Goal: Participate in discussion

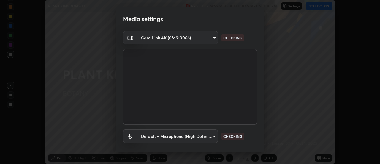
scroll to position [31, 0]
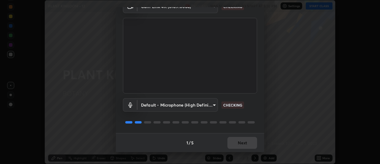
click at [244, 141] on div "1 / 5 Next" at bounding box center [190, 142] width 148 height 19
click at [244, 142] on div "1 / 5 Next" at bounding box center [190, 142] width 148 height 19
click at [245, 143] on div "1 / 5 Next" at bounding box center [190, 142] width 148 height 19
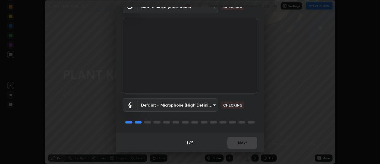
click at [245, 143] on div "1 / 5 Next" at bounding box center [190, 142] width 148 height 19
click at [244, 143] on div "1 / 5 Next" at bounding box center [190, 142] width 148 height 19
click at [245, 143] on div "1 / 5 Next" at bounding box center [190, 142] width 148 height 19
click at [243, 143] on div "1 / 5 Next" at bounding box center [190, 142] width 148 height 19
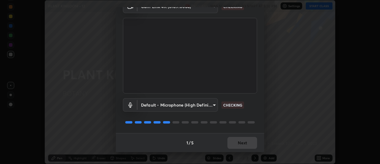
click at [242, 143] on div "1 / 5 Next" at bounding box center [190, 142] width 148 height 19
click at [242, 142] on div "1 / 5 Next" at bounding box center [190, 142] width 148 height 19
click at [241, 143] on div "1 / 5 Next" at bounding box center [190, 142] width 148 height 19
click at [240, 142] on div "1 / 5 Next" at bounding box center [190, 142] width 148 height 19
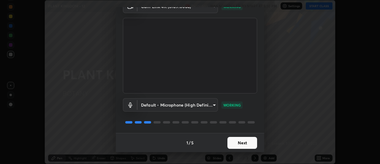
click at [241, 143] on button "Next" at bounding box center [242, 143] width 30 height 12
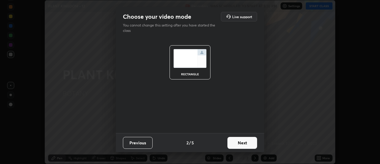
click at [241, 143] on button "Next" at bounding box center [242, 143] width 30 height 12
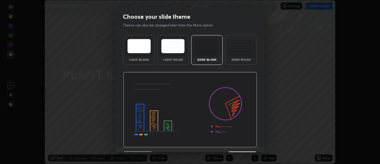
scroll to position [15, 0]
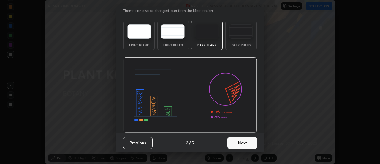
click at [241, 142] on button "Next" at bounding box center [242, 143] width 30 height 12
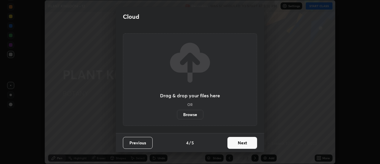
click at [244, 142] on button "Next" at bounding box center [242, 143] width 30 height 12
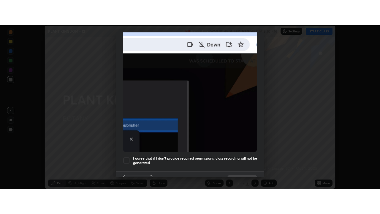
scroll to position [152, 0]
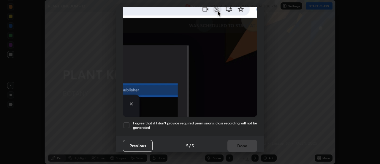
click at [129, 124] on div at bounding box center [126, 124] width 7 height 7
click at [241, 145] on button "Done" at bounding box center [242, 146] width 30 height 12
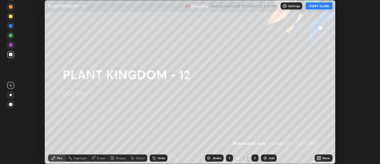
click at [328, 156] on div "More" at bounding box center [325, 157] width 7 height 3
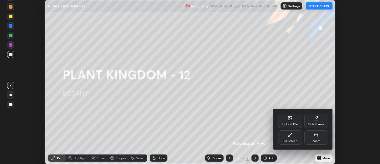
click at [302, 139] on div "Full screen" at bounding box center [290, 137] width 24 height 14
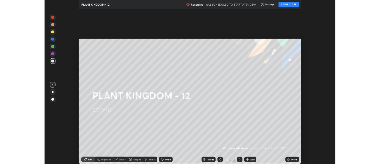
scroll to position [214, 380]
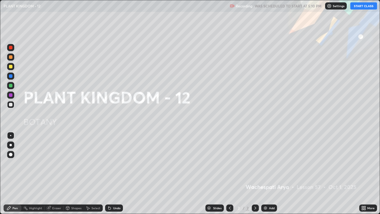
click at [361, 7] on button "START CLASS" at bounding box center [363, 5] width 27 height 7
click at [364, 163] on icon at bounding box center [364, 208] width 1 height 1
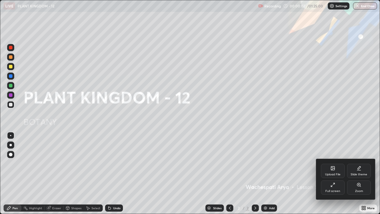
click at [325, 163] on div "Full screen" at bounding box center [333, 187] width 24 height 14
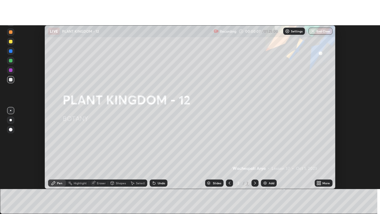
scroll to position [29529, 29312]
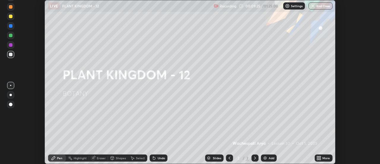
click at [269, 156] on div "Add" at bounding box center [272, 157] width 6 height 3
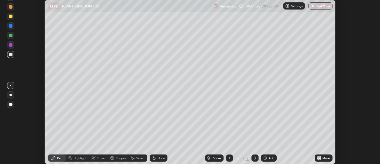
click at [318, 158] on icon at bounding box center [317, 158] width 1 height 1
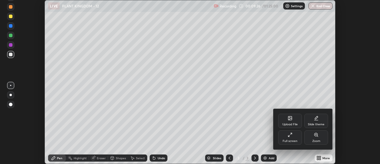
click at [292, 142] on div "Full screen" at bounding box center [290, 140] width 15 height 3
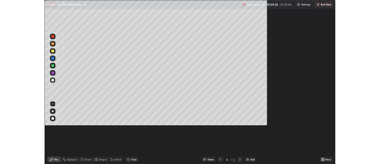
scroll to position [214, 380]
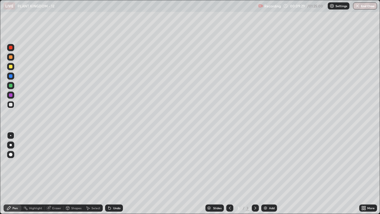
click at [19, 163] on div "Pen" at bounding box center [13, 207] width 18 height 7
click at [11, 145] on div at bounding box center [11, 145] width 2 height 2
click at [11, 58] on div at bounding box center [11, 57] width 4 height 4
click at [11, 145] on div at bounding box center [11, 145] width 2 height 2
click at [11, 105] on div at bounding box center [11, 105] width 4 height 4
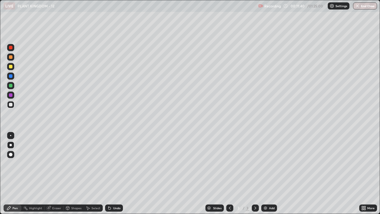
click at [366, 163] on icon at bounding box center [364, 206] width 1 height 1
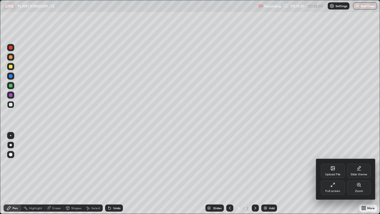
click at [331, 163] on icon at bounding box center [332, 184] width 5 height 5
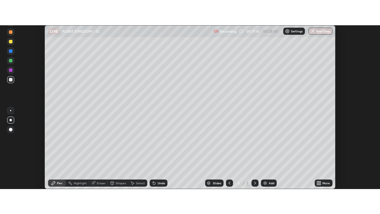
scroll to position [29529, 29312]
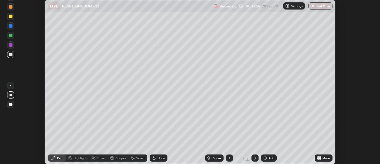
click at [318, 159] on icon at bounding box center [317, 158] width 1 height 1
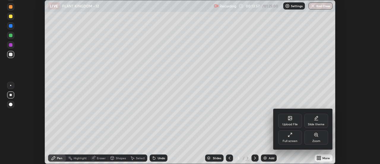
click at [291, 136] on icon at bounding box center [290, 134] width 5 height 5
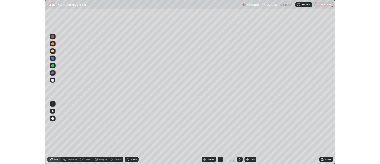
scroll to position [214, 380]
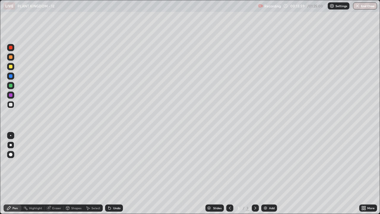
click at [269, 163] on div "Add" at bounding box center [272, 207] width 6 height 3
click at [9, 57] on div at bounding box center [11, 57] width 4 height 4
click at [10, 105] on div at bounding box center [11, 105] width 4 height 4
click at [11, 67] on div at bounding box center [11, 67] width 4 height 4
click at [10, 104] on div at bounding box center [11, 105] width 4 height 4
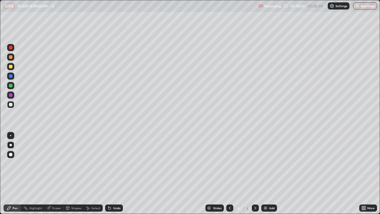
click at [10, 57] on div at bounding box center [11, 57] width 4 height 4
click at [12, 68] on div at bounding box center [11, 67] width 4 height 4
click at [266, 163] on img at bounding box center [265, 207] width 5 height 5
click at [12, 87] on div at bounding box center [10, 85] width 7 height 7
click at [11, 57] on div at bounding box center [11, 57] width 4 height 4
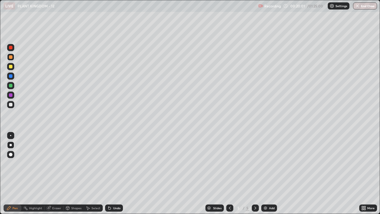
click at [12, 105] on div at bounding box center [11, 105] width 4 height 4
click at [11, 145] on div at bounding box center [11, 145] width 2 height 2
click at [11, 86] on div at bounding box center [11, 86] width 4 height 4
click at [10, 105] on div at bounding box center [11, 105] width 4 height 4
click at [11, 58] on div at bounding box center [11, 57] width 4 height 4
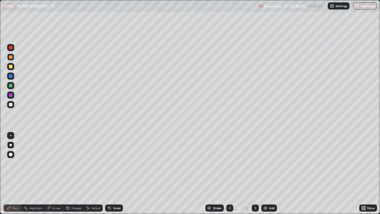
click at [16, 163] on div "Pen" at bounding box center [14, 207] width 5 height 3
click at [11, 145] on div at bounding box center [11, 145] width 2 height 2
click at [12, 106] on div at bounding box center [10, 104] width 7 height 7
click at [11, 94] on div at bounding box center [11, 95] width 4 height 4
click at [11, 58] on div at bounding box center [11, 57] width 4 height 4
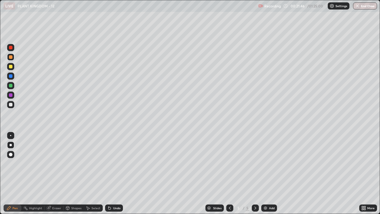
click at [56, 163] on div "Eraser" at bounding box center [56, 207] width 9 height 3
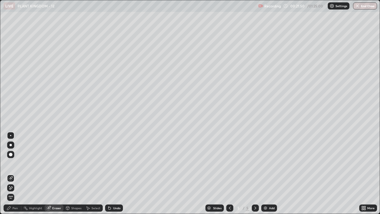
click at [16, 163] on div "Pen" at bounding box center [14, 207] width 5 height 3
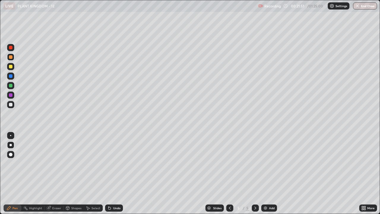
click at [11, 86] on div at bounding box center [11, 86] width 4 height 4
click at [11, 104] on div at bounding box center [11, 105] width 4 height 4
click at [116, 163] on div "Undo" at bounding box center [116, 207] width 7 height 3
click at [11, 95] on div at bounding box center [11, 95] width 4 height 4
click at [10, 104] on div at bounding box center [11, 105] width 4 height 4
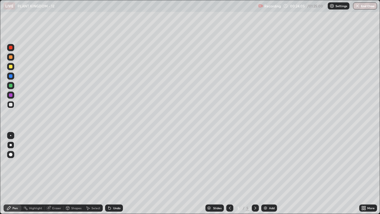
click at [12, 68] on div at bounding box center [10, 66] width 7 height 7
click at [35, 163] on div "Highlight" at bounding box center [35, 207] width 13 height 3
click at [12, 163] on icon at bounding box center [10, 187] width 5 height 5
click at [11, 86] on div at bounding box center [11, 86] width 4 height 4
click at [11, 163] on icon at bounding box center [9, 208] width 4 height 4
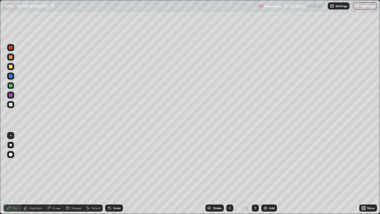
click at [10, 106] on div at bounding box center [11, 105] width 4 height 4
click at [10, 145] on div at bounding box center [11, 145] width 2 height 2
click at [10, 104] on div at bounding box center [11, 105] width 4 height 4
click at [10, 86] on div at bounding box center [11, 86] width 4 height 4
click at [93, 163] on div "Select" at bounding box center [95, 207] width 9 height 3
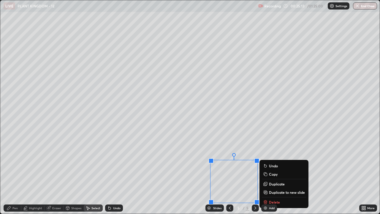
click at [274, 163] on p "Duplicate" at bounding box center [277, 183] width 16 height 5
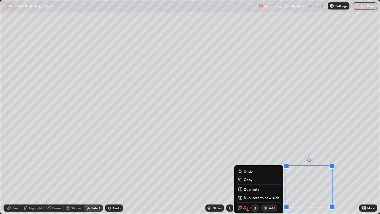
click at [257, 163] on p "Duplicate" at bounding box center [252, 189] width 16 height 5
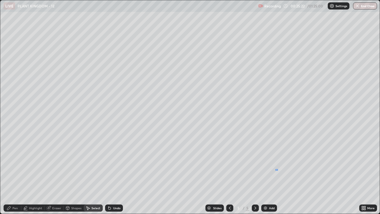
click at [278, 163] on div "0 ° Undo Copy Duplicate Duplicate to new slide Delete" at bounding box center [189, 106] width 379 height 213
click at [283, 163] on div "0 ° Undo Copy Duplicate Duplicate to new slide Delete" at bounding box center [189, 106] width 379 height 213
click at [319, 163] on div "0 ° Undo Copy Duplicate Duplicate to new slide Delete" at bounding box center [189, 106] width 379 height 213
click at [14, 163] on div "Pen" at bounding box center [14, 207] width 5 height 3
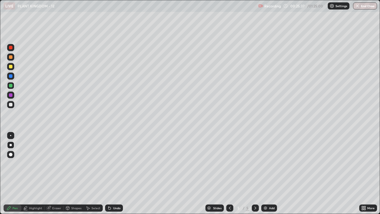
click at [12, 105] on div at bounding box center [11, 105] width 4 height 4
click at [10, 67] on div at bounding box center [11, 67] width 4 height 4
click at [8, 67] on div at bounding box center [10, 66] width 7 height 7
click at [12, 96] on div at bounding box center [11, 95] width 4 height 4
click at [11, 145] on div at bounding box center [11, 145] width 2 height 2
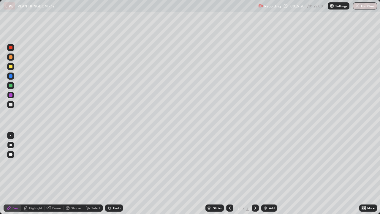
click at [10, 105] on div at bounding box center [11, 105] width 4 height 4
click at [12, 67] on div at bounding box center [11, 67] width 4 height 4
click at [10, 95] on div at bounding box center [11, 95] width 4 height 4
click at [12, 58] on div at bounding box center [11, 57] width 4 height 4
click at [12, 106] on div at bounding box center [11, 105] width 4 height 4
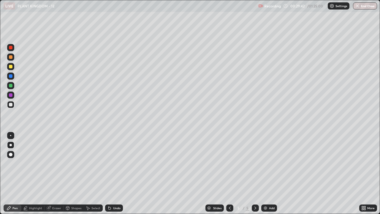
click at [96, 163] on div "Select" at bounding box center [95, 207] width 9 height 3
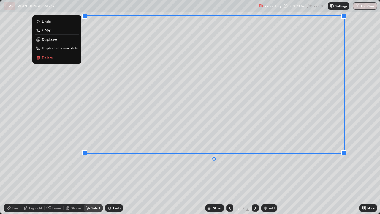
click at [34, 163] on div "0 ° Undo Copy Duplicate Duplicate to new slide Delete" at bounding box center [189, 106] width 379 height 213
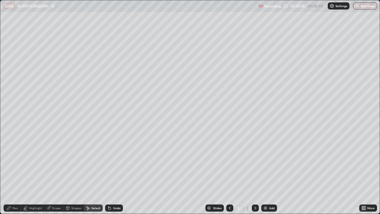
click at [13, 163] on div "Pen" at bounding box center [14, 207] width 5 height 3
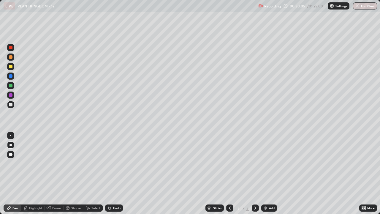
click at [12, 57] on div at bounding box center [11, 57] width 4 height 4
click at [113, 163] on div "Undo" at bounding box center [114, 207] width 18 height 7
click at [115, 163] on div "Undo" at bounding box center [116, 207] width 7 height 3
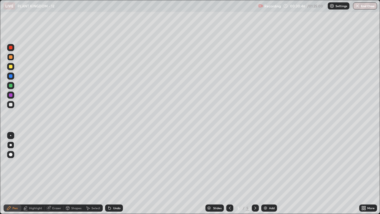
click at [115, 163] on div "Undo" at bounding box center [116, 207] width 7 height 3
click at [114, 163] on div "Undo" at bounding box center [116, 207] width 7 height 3
click at [11, 105] on div at bounding box center [11, 105] width 4 height 4
click at [11, 58] on div at bounding box center [11, 57] width 4 height 4
click at [59, 163] on div "Eraser" at bounding box center [56, 207] width 9 height 3
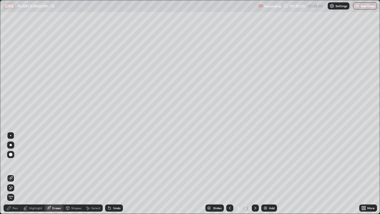
click at [18, 163] on div "Pen" at bounding box center [13, 207] width 18 height 7
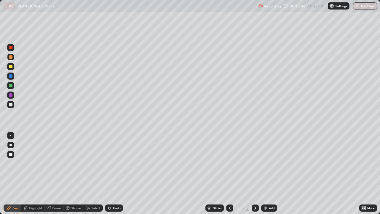
click at [13, 92] on div at bounding box center [10, 94] width 7 height 7
click at [254, 163] on icon at bounding box center [255, 207] width 2 height 3
click at [363, 163] on icon at bounding box center [362, 208] width 1 height 1
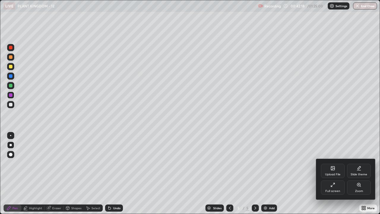
click at [333, 163] on div "Full screen" at bounding box center [332, 190] width 15 height 3
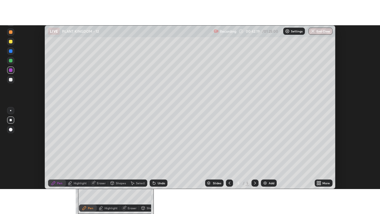
scroll to position [29529, 29312]
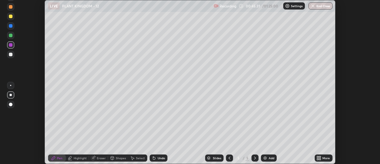
click at [319, 159] on icon at bounding box center [317, 158] width 1 height 1
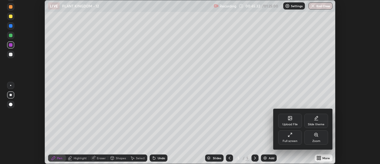
click at [291, 138] on div "Full screen" at bounding box center [290, 137] width 24 height 14
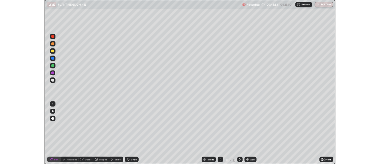
scroll to position [214, 380]
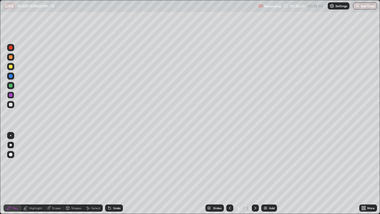
click at [270, 163] on div "Add" at bounding box center [272, 207] width 6 height 3
click at [12, 58] on div at bounding box center [11, 57] width 4 height 4
click at [11, 145] on div at bounding box center [11, 145] width 2 height 2
click at [10, 104] on div at bounding box center [11, 105] width 4 height 4
click at [10, 65] on div at bounding box center [11, 67] width 4 height 4
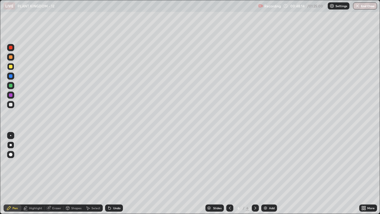
click at [121, 163] on div "Undo" at bounding box center [114, 207] width 18 height 7
click at [58, 163] on div "Eraser" at bounding box center [56, 207] width 9 height 3
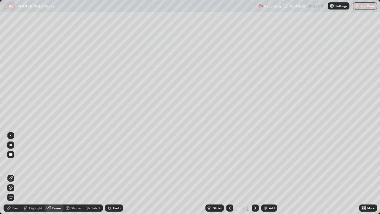
click at [93, 163] on div "Select" at bounding box center [95, 207] width 9 height 3
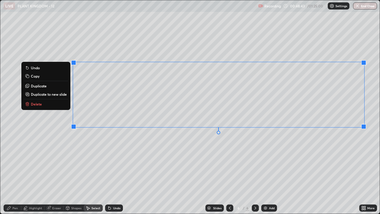
click at [253, 163] on div "0 ° Undo Copy Duplicate Duplicate to new slide Delete" at bounding box center [189, 106] width 379 height 213
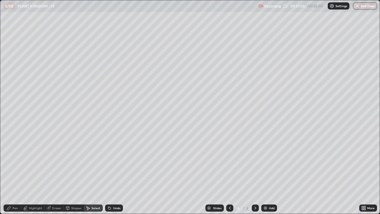
click at [11, 163] on icon at bounding box center [9, 207] width 5 height 5
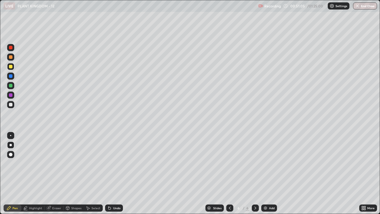
click at [11, 96] on div at bounding box center [11, 95] width 4 height 4
click at [266, 163] on img at bounding box center [265, 207] width 5 height 5
click at [10, 85] on div at bounding box center [11, 86] width 4 height 4
click at [11, 145] on div at bounding box center [11, 145] width 2 height 2
click at [10, 106] on div at bounding box center [11, 105] width 4 height 4
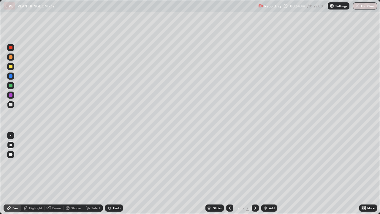
click at [10, 56] on div at bounding box center [11, 57] width 4 height 4
click at [11, 105] on div at bounding box center [11, 105] width 4 height 4
click at [226, 163] on div at bounding box center [229, 207] width 7 height 7
click at [231, 163] on div at bounding box center [229, 207] width 7 height 7
click at [255, 163] on icon at bounding box center [255, 207] width 5 height 5
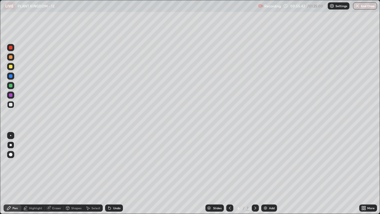
click at [254, 163] on icon at bounding box center [255, 207] width 2 height 3
click at [11, 76] on div at bounding box center [11, 76] width 4 height 4
click at [52, 163] on div "Eraser" at bounding box center [54, 207] width 19 height 7
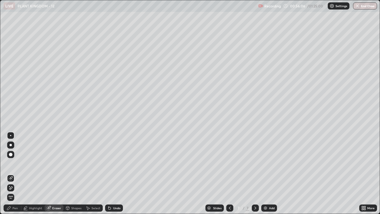
click at [15, 163] on div "Pen" at bounding box center [14, 207] width 5 height 3
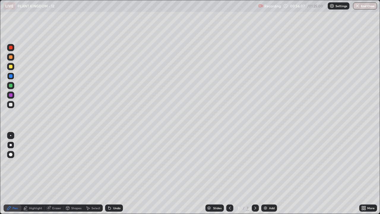
click at [11, 76] on div at bounding box center [11, 76] width 4 height 4
click at [117, 163] on div "Undo" at bounding box center [116, 207] width 7 height 3
click at [116, 163] on div "Undo" at bounding box center [116, 207] width 7 height 3
click at [227, 163] on div at bounding box center [229, 207] width 7 height 7
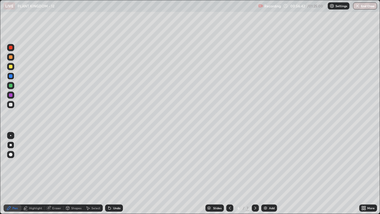
click at [229, 163] on icon at bounding box center [229, 207] width 5 height 5
click at [252, 163] on div at bounding box center [255, 207] width 7 height 7
click at [11, 105] on div at bounding box center [11, 105] width 4 height 4
click at [118, 163] on div "Undo" at bounding box center [116, 207] width 7 height 3
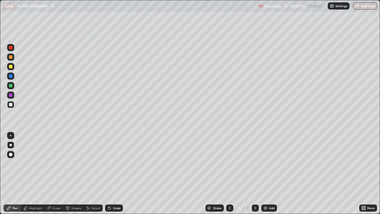
click at [118, 163] on div "Undo" at bounding box center [116, 207] width 7 height 3
click at [116, 163] on div "Undo" at bounding box center [116, 207] width 7 height 3
click at [358, 8] on img "button" at bounding box center [357, 6] width 5 height 5
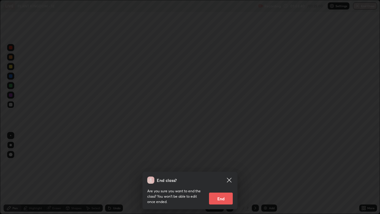
click at [224, 163] on button "End" at bounding box center [221, 198] width 24 height 12
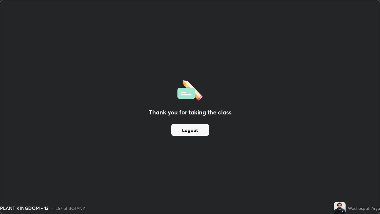
click at [197, 130] on button "Logout" at bounding box center [190, 130] width 38 height 12
click at [200, 129] on button "Logout" at bounding box center [190, 130] width 38 height 12
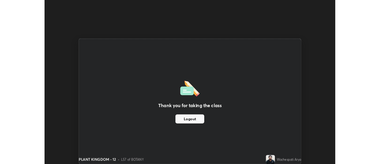
scroll to position [29529, 29312]
